Goal: Task Accomplishment & Management: Manage account settings

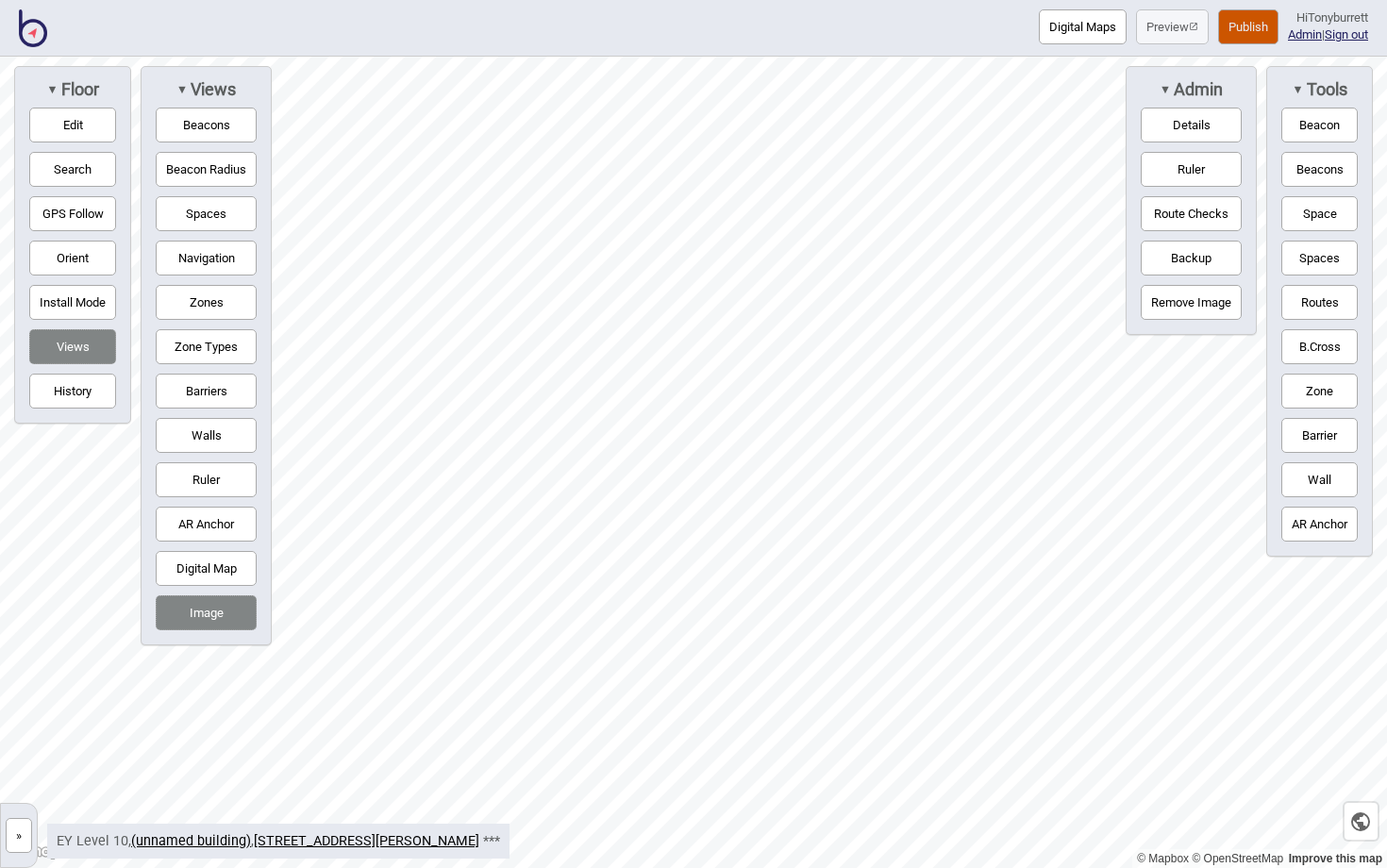
click at [16, 752] on button "»" at bounding box center [19, 834] width 27 height 34
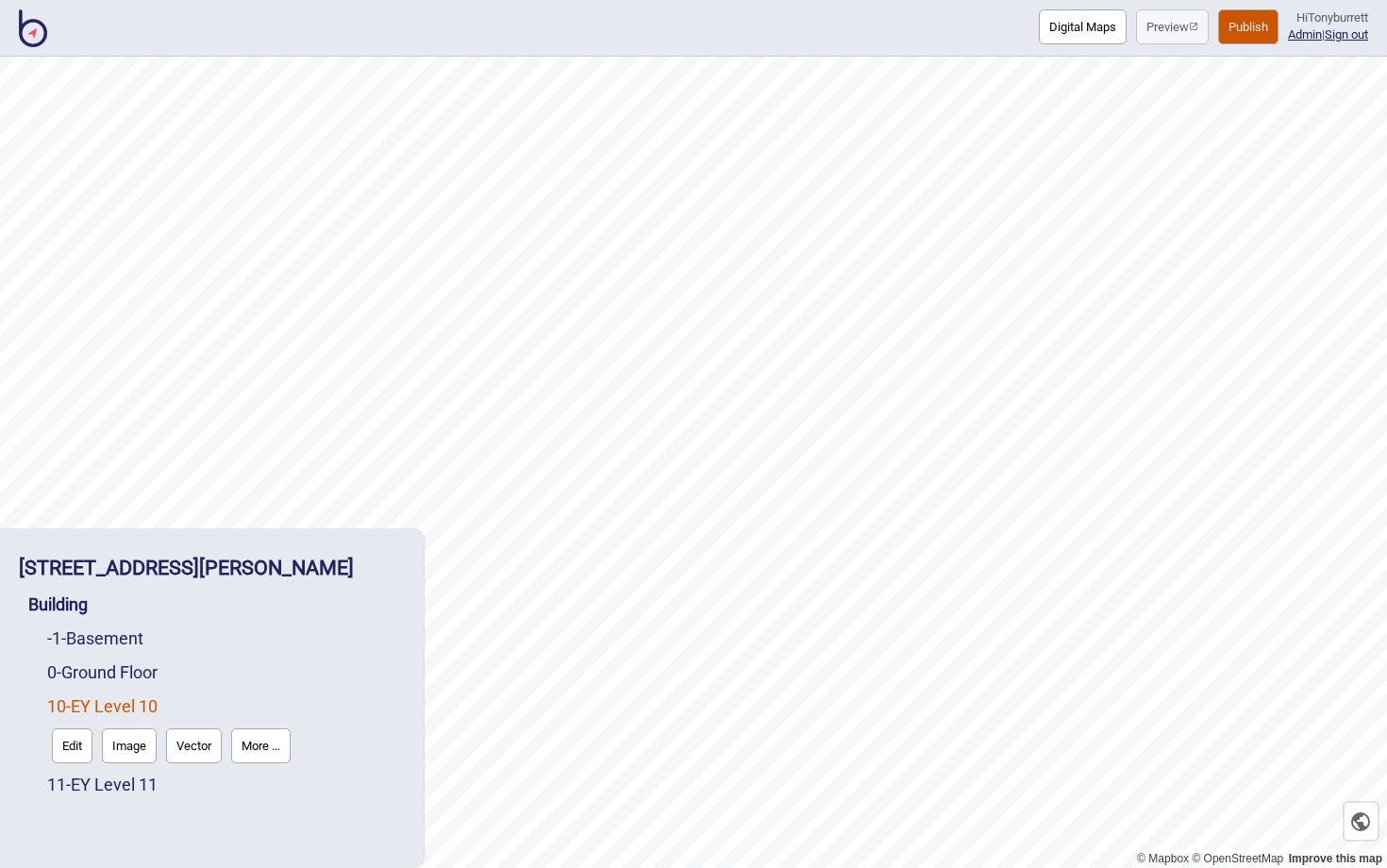
click at [258, 738] on button "More ..." at bounding box center [261, 745] width 59 height 34
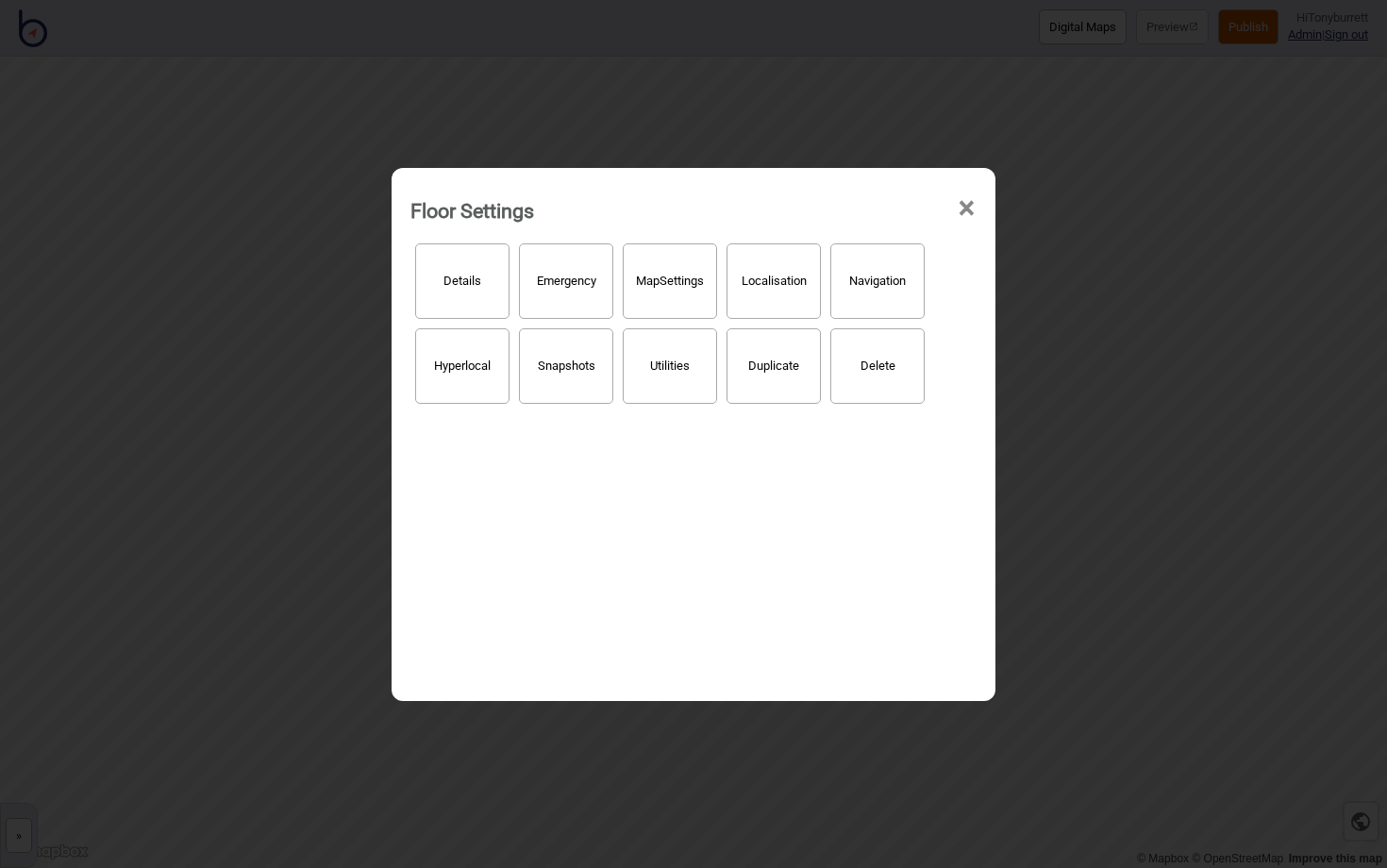
click at [470, 362] on button "Hyperlocal" at bounding box center [462, 366] width 94 height 76
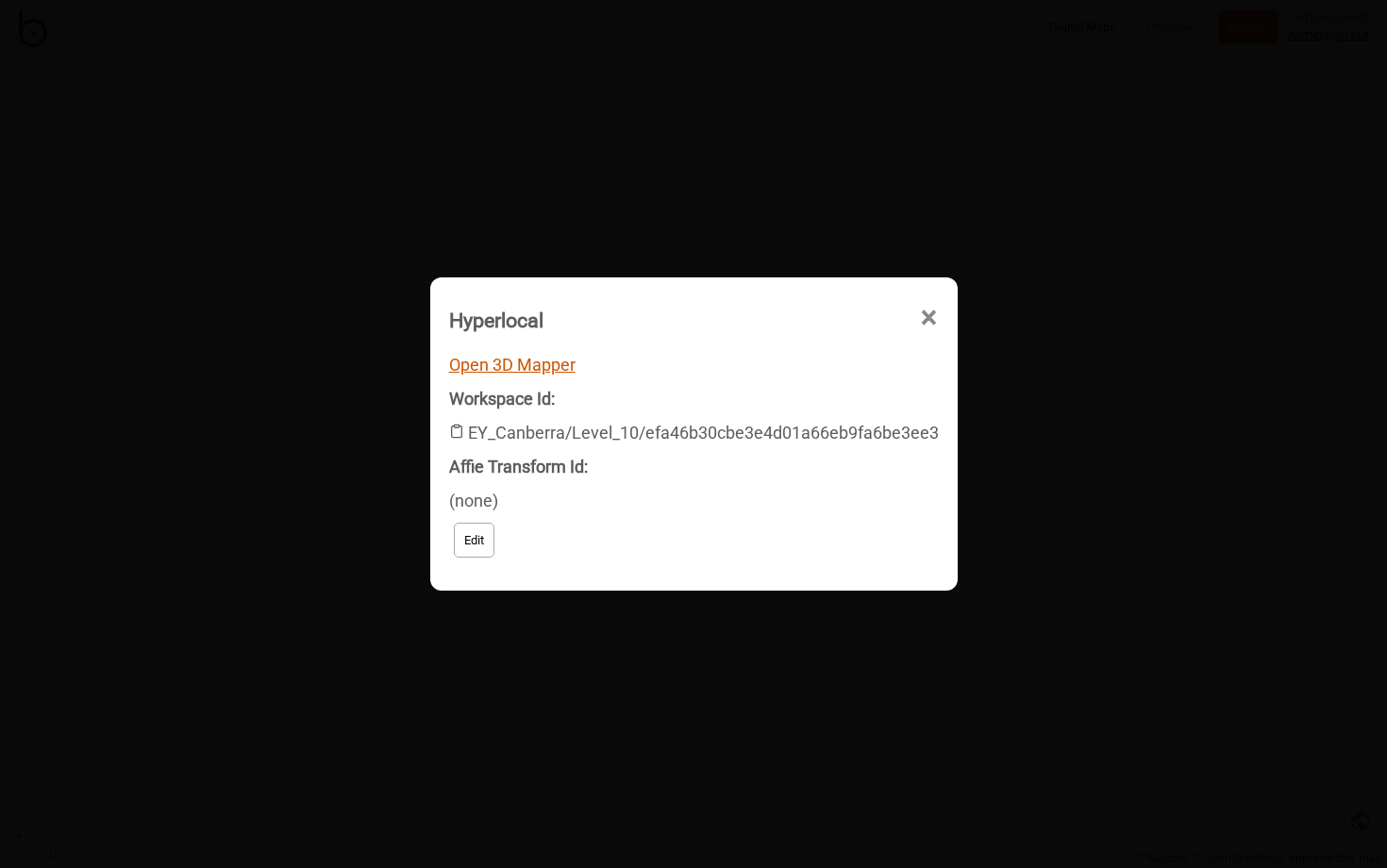
click at [521, 359] on link "Open 3D Mapper" at bounding box center [513, 364] width 127 height 20
click at [919, 314] on span "×" at bounding box center [929, 317] width 20 height 62
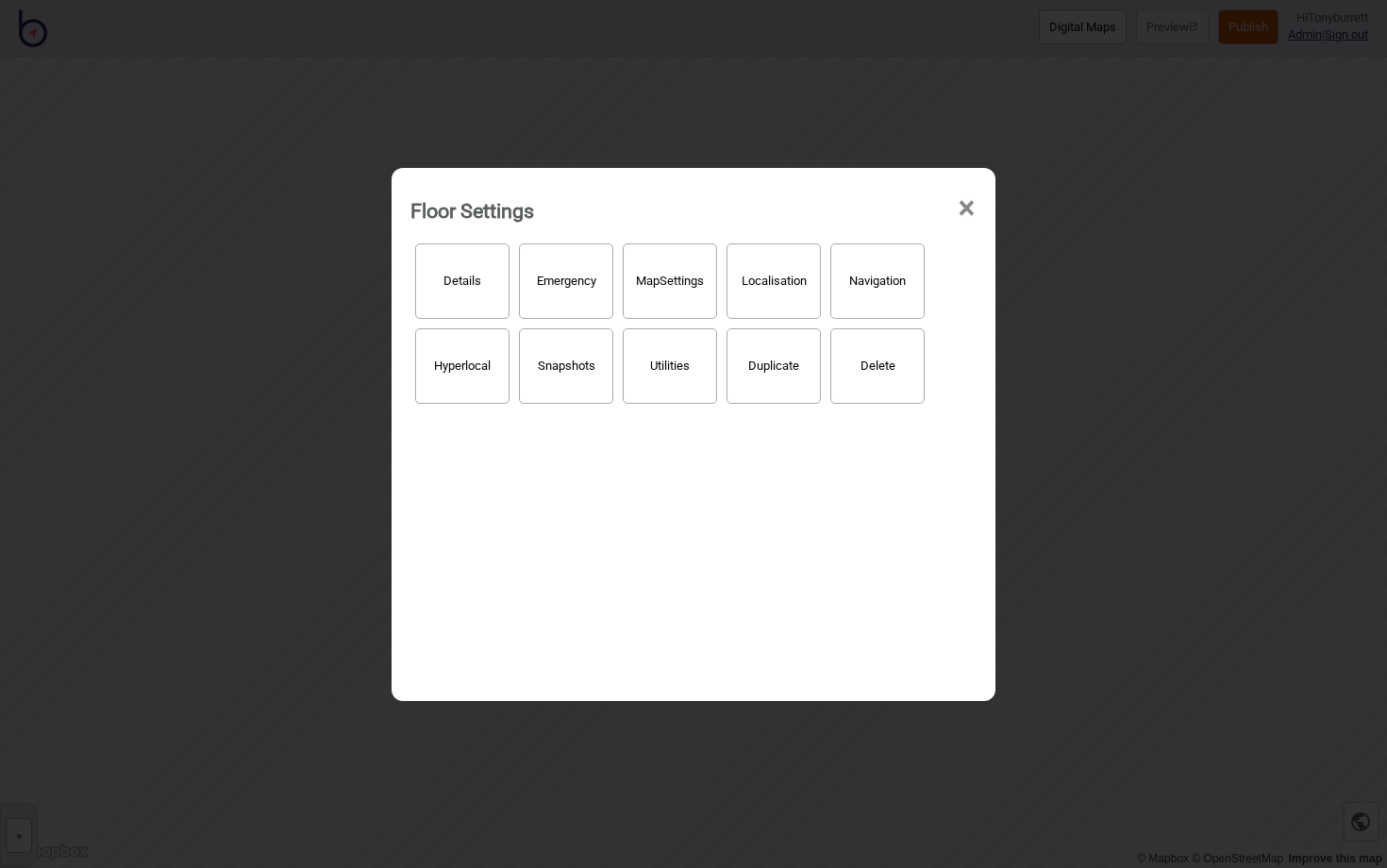
click at [962, 214] on span "×" at bounding box center [966, 208] width 20 height 62
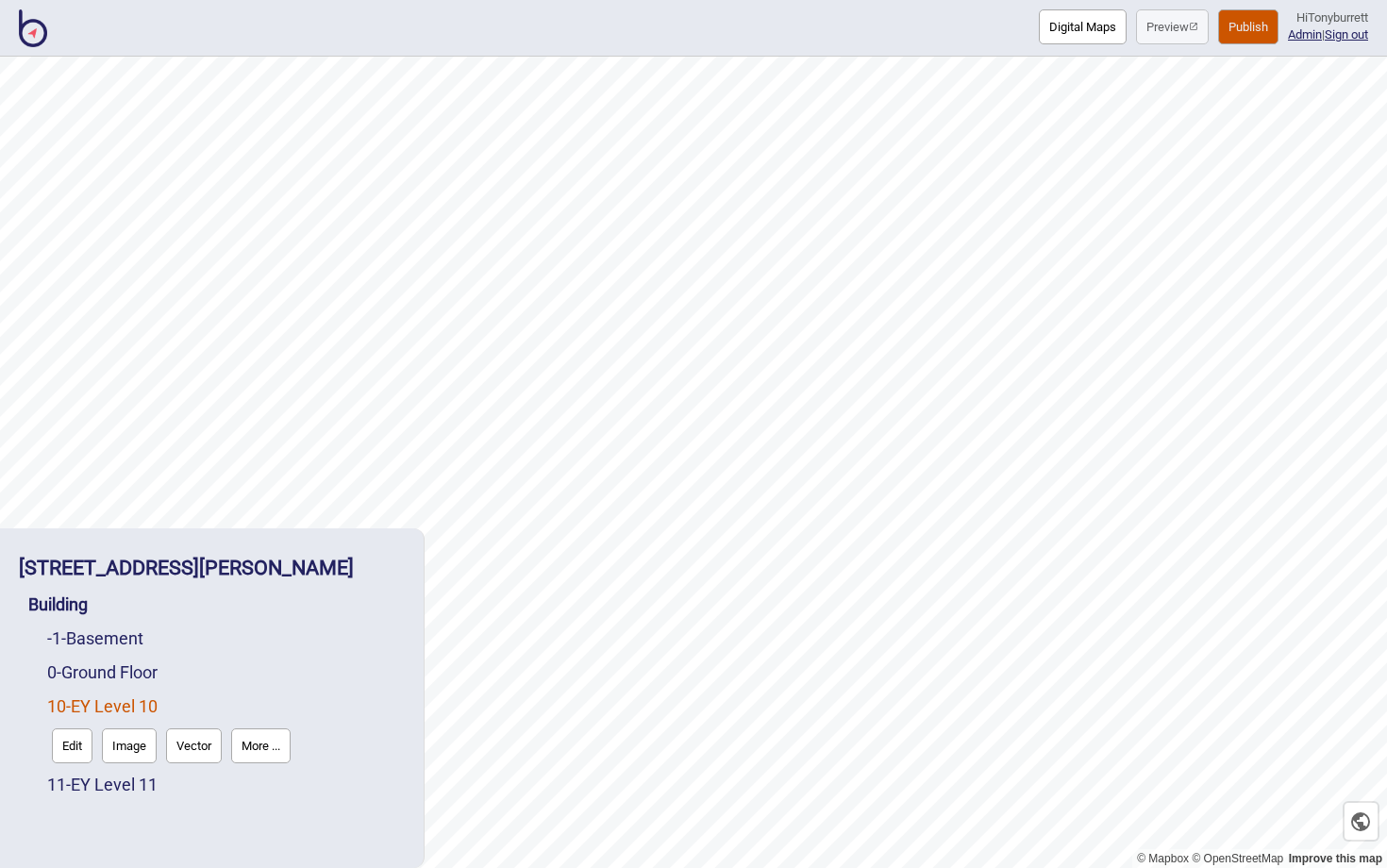
click at [317, 662] on div "0 - Ground Floor" at bounding box center [225, 672] width 358 height 34
click at [1156, 33] on button "Publish" at bounding box center [1248, 27] width 60 height 34
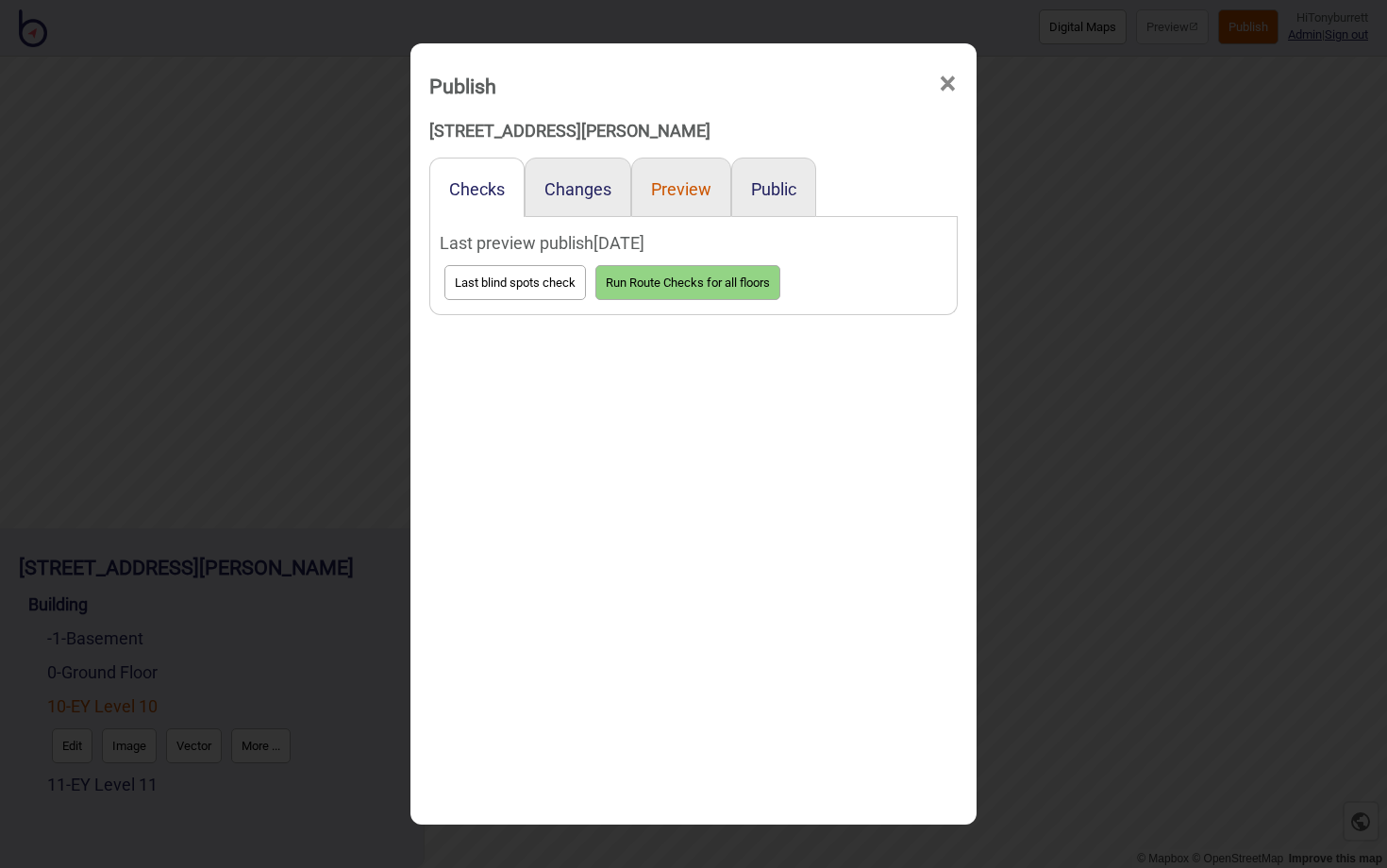
click at [677, 190] on button "Preview" at bounding box center [681, 189] width 60 height 20
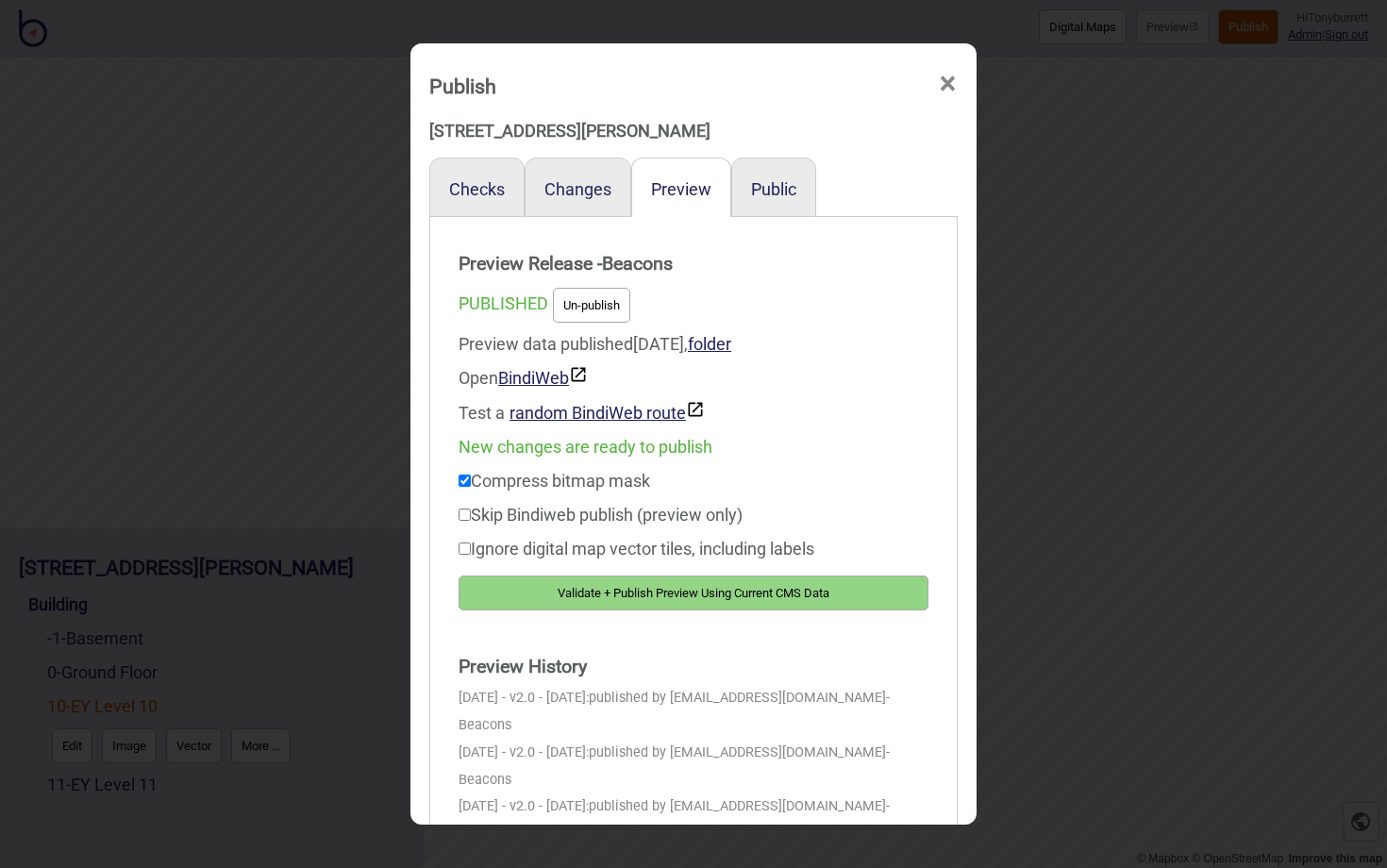
click at [608, 592] on button "Validate + Publish Preview Using Current CMS Data" at bounding box center [693, 592] width 470 height 34
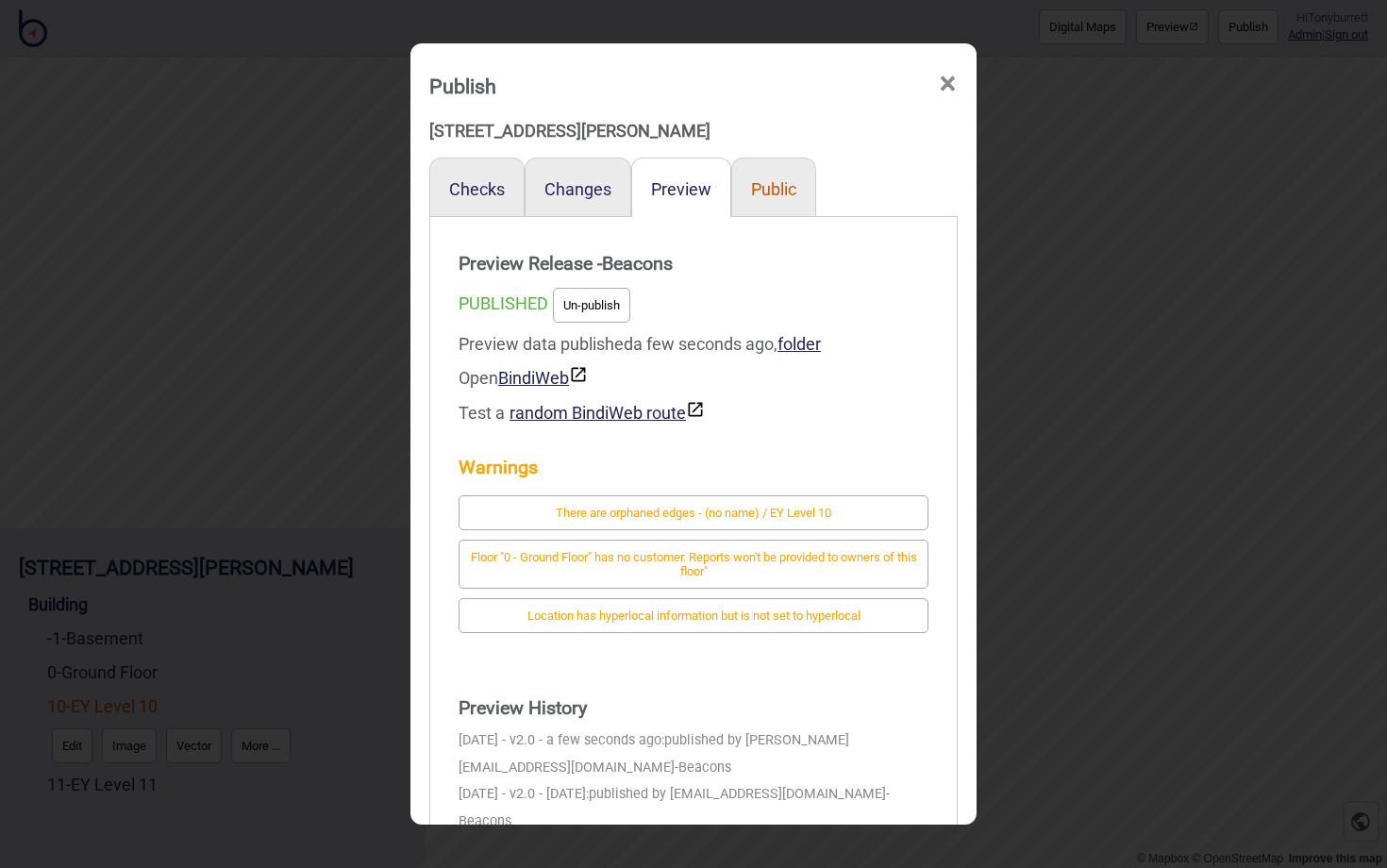
click at [766, 196] on button "Public" at bounding box center [774, 189] width 45 height 20
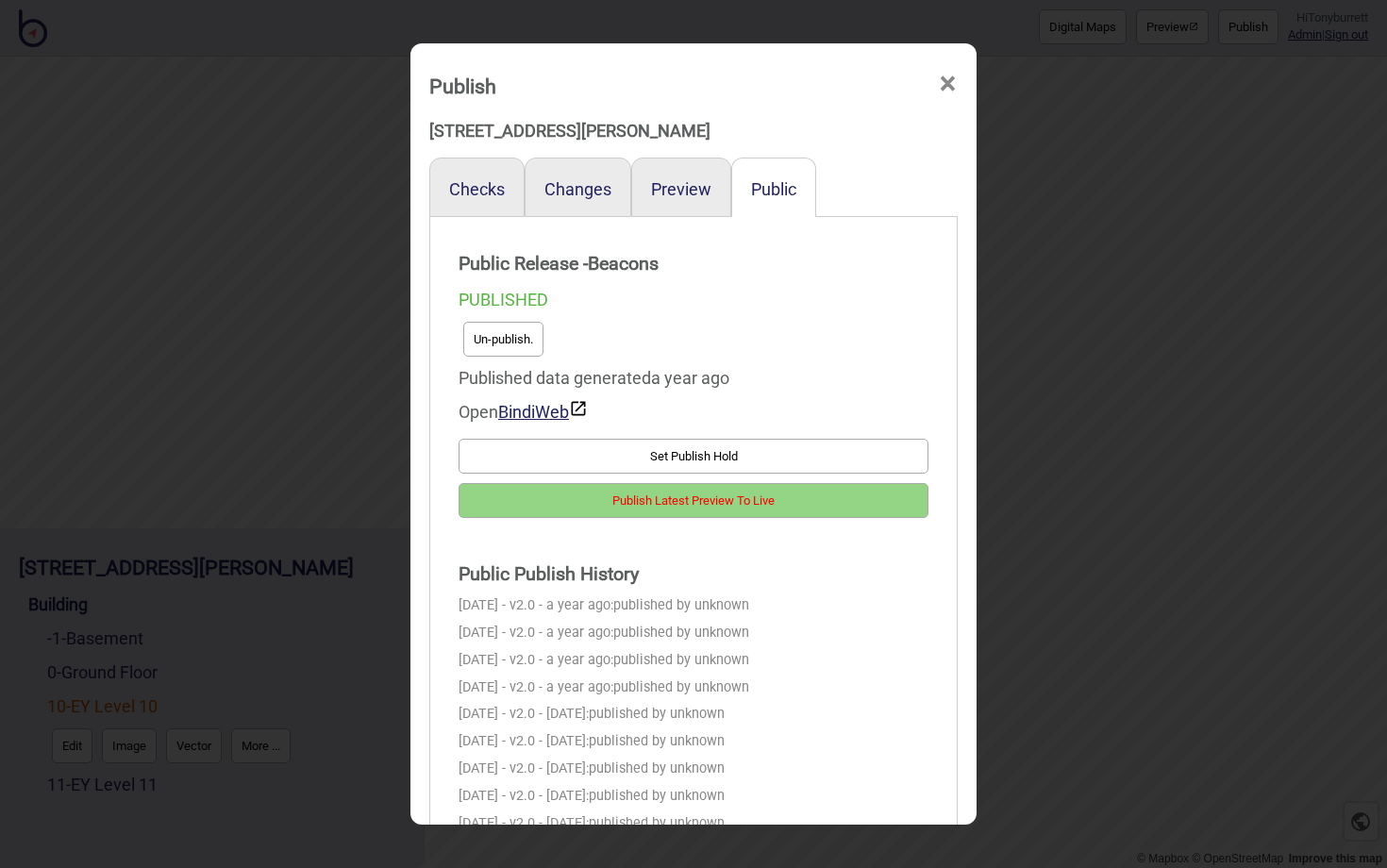
click at [665, 452] on button "Set Publish Hold" at bounding box center [693, 456] width 470 height 34
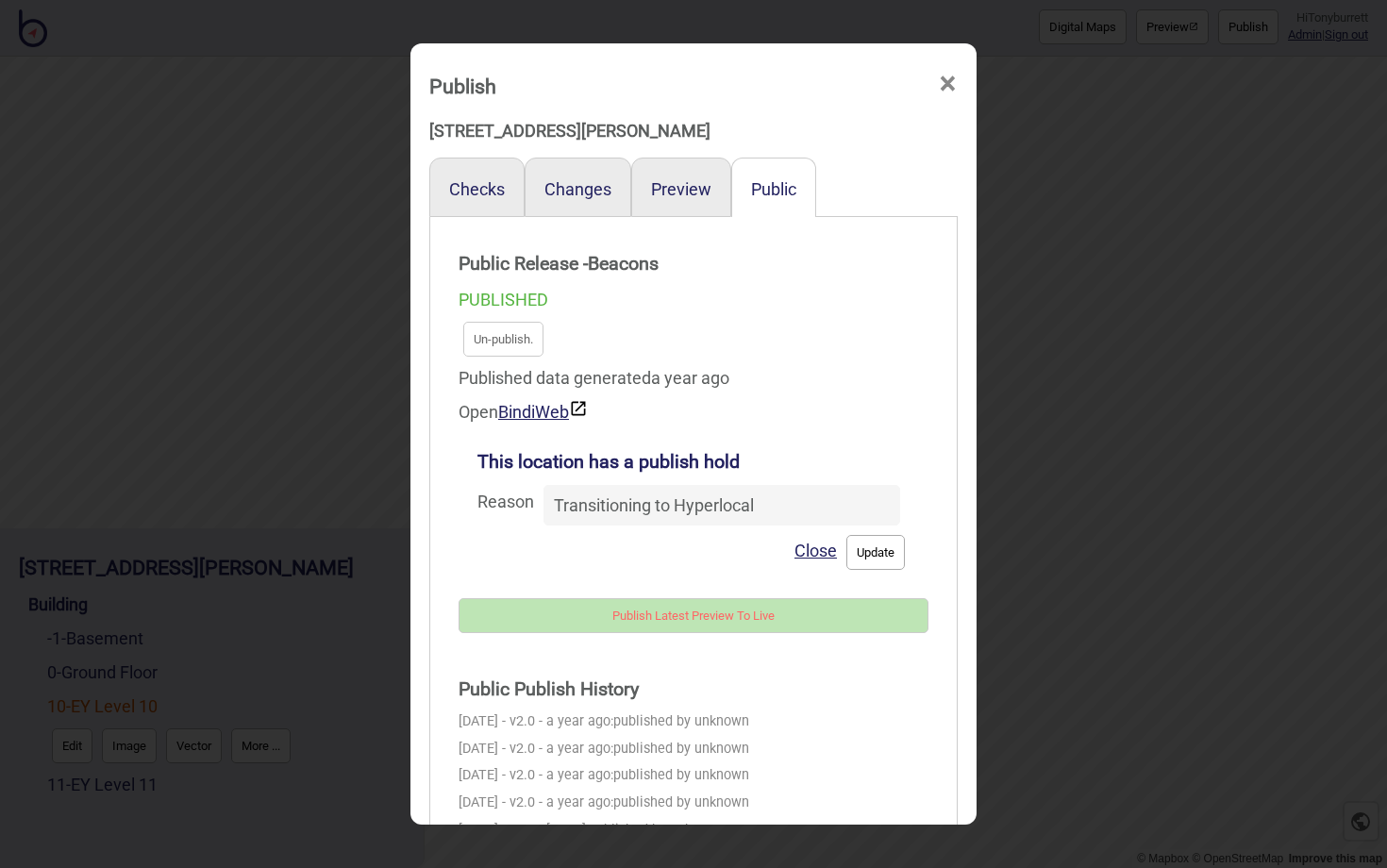
type input "Transitioning to Hyperlocal"
click at [858, 560] on button "Update" at bounding box center [875, 552] width 58 height 34
